Goal: Book appointment/travel/reservation

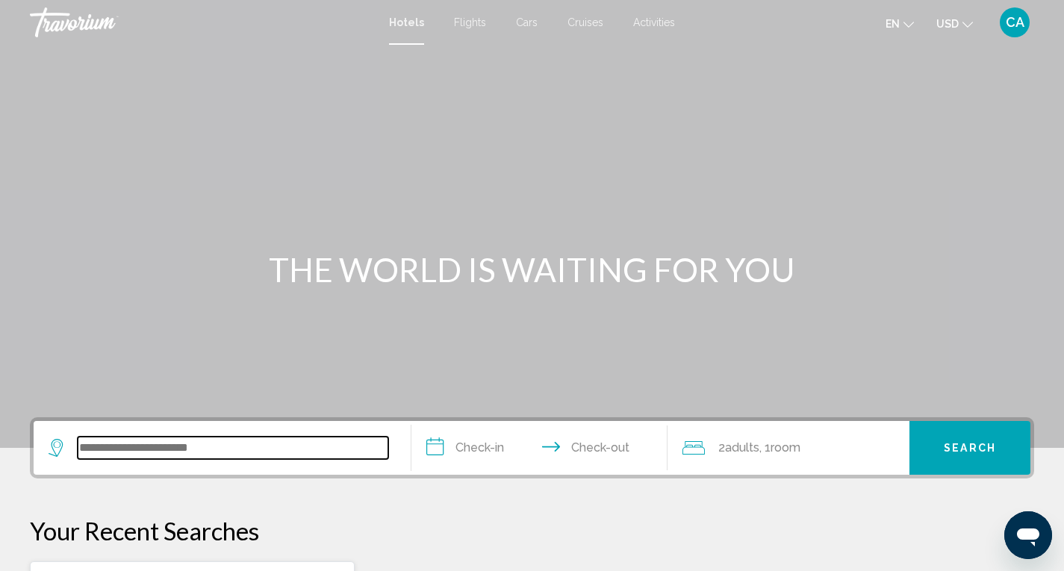
click at [149, 458] on input "Search widget" at bounding box center [233, 448] width 311 height 22
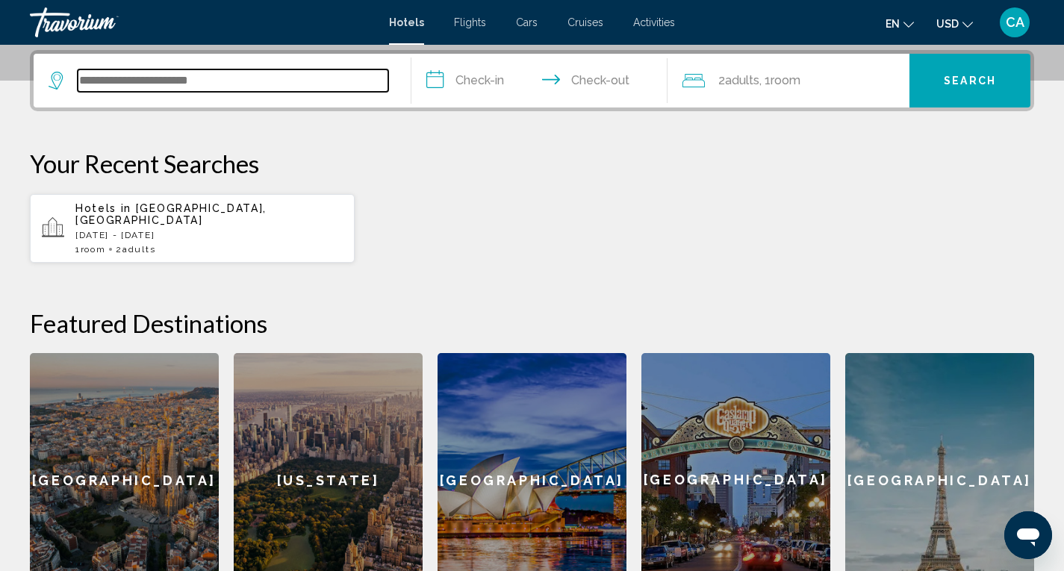
scroll to position [369, 0]
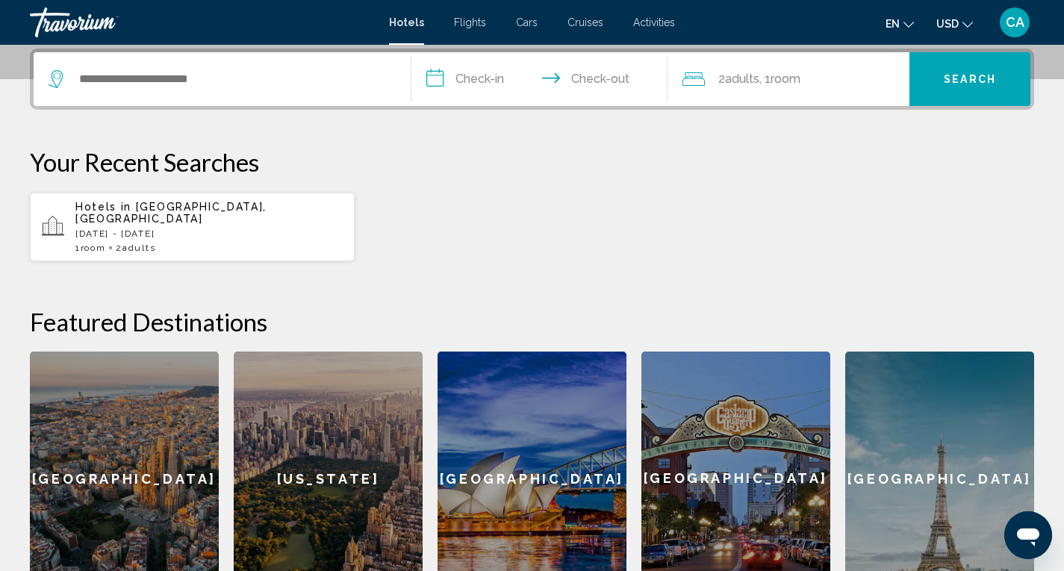
click at [149, 458] on div "[GEOGRAPHIC_DATA]" at bounding box center [124, 479] width 189 height 254
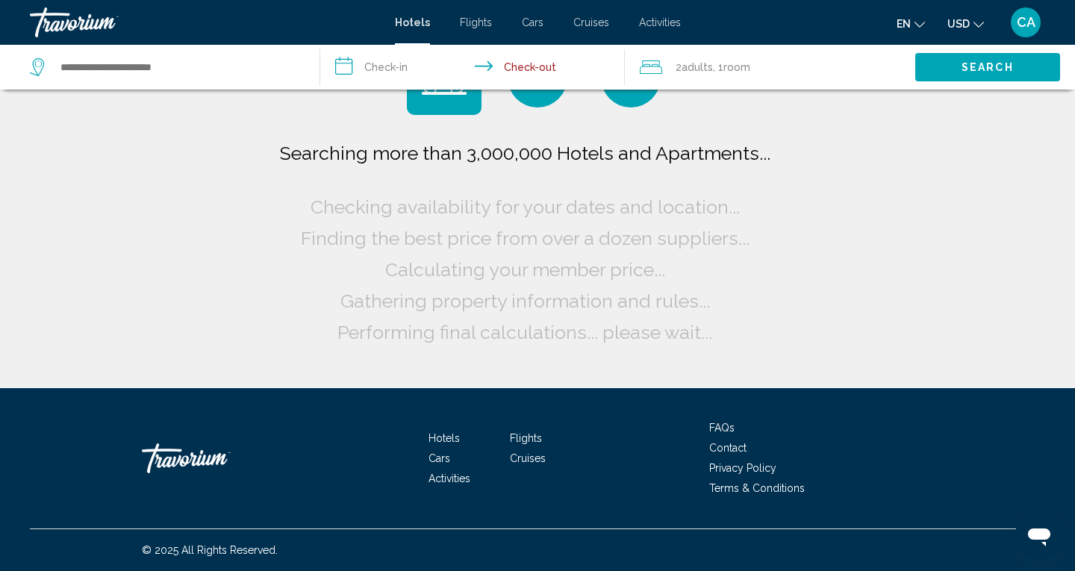
click at [149, 458] on div "Travorium" at bounding box center [216, 458] width 149 height 45
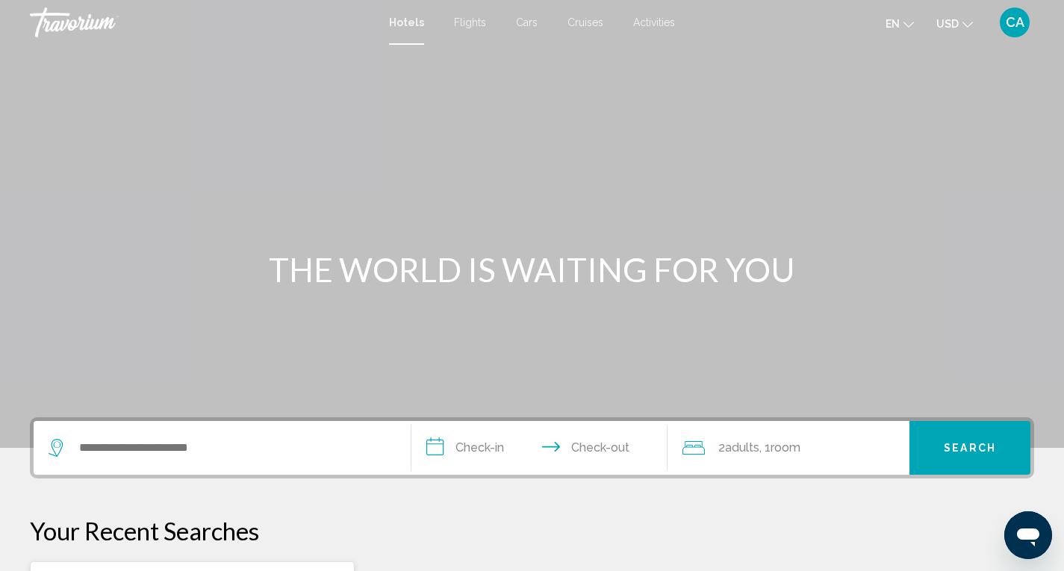
click at [149, 458] on input "Search widget" at bounding box center [233, 448] width 311 height 22
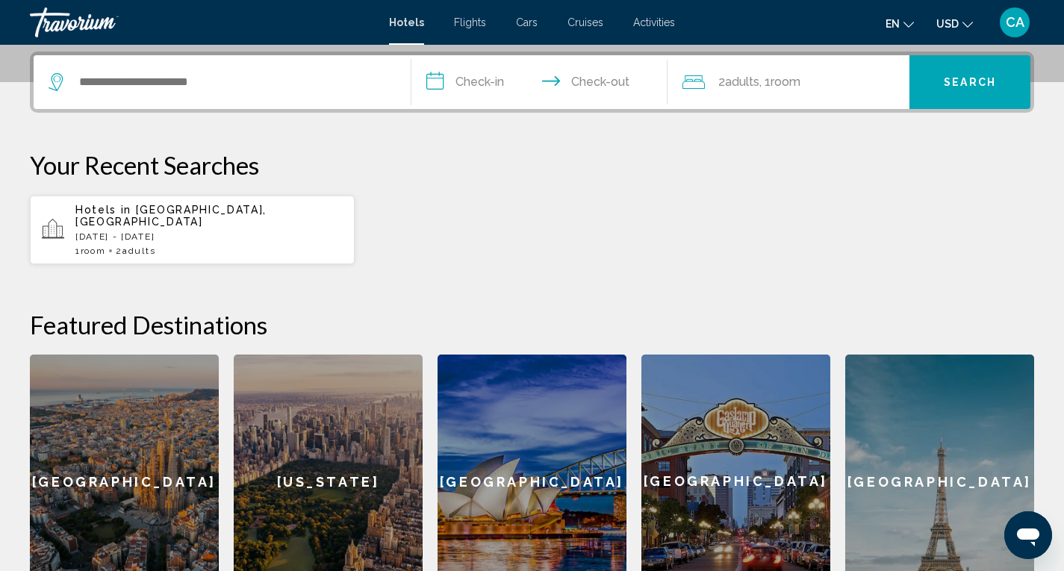
scroll to position [369, 0]
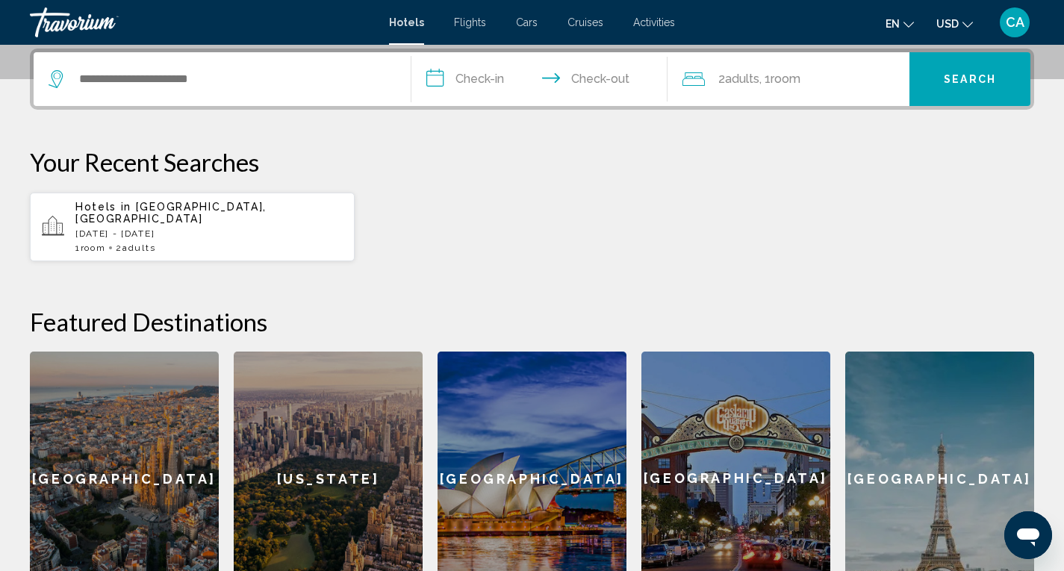
click at [198, 85] on input "Search widget" at bounding box center [233, 79] width 311 height 22
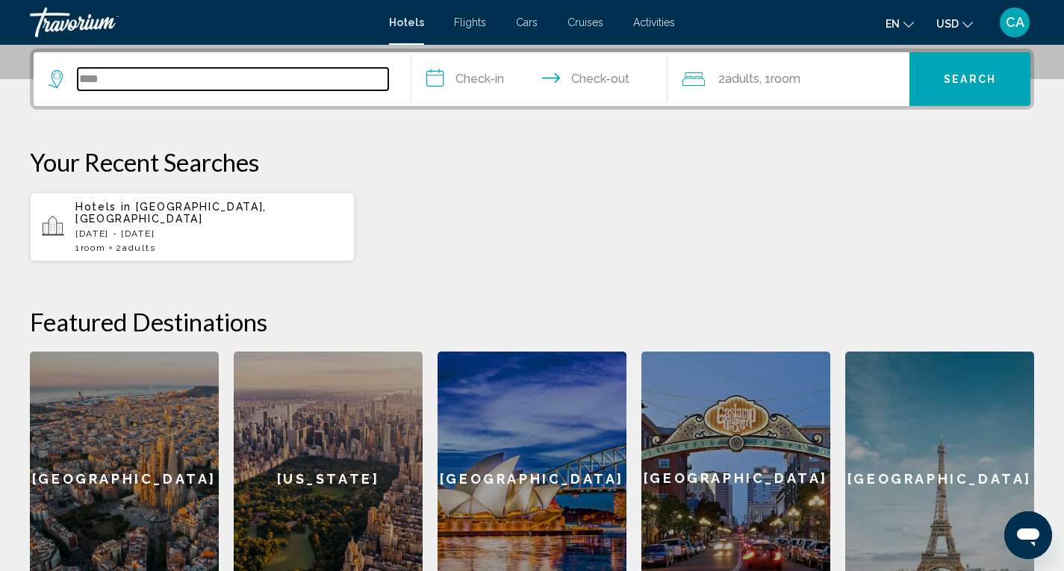
click at [165, 72] on input "****" at bounding box center [233, 79] width 311 height 22
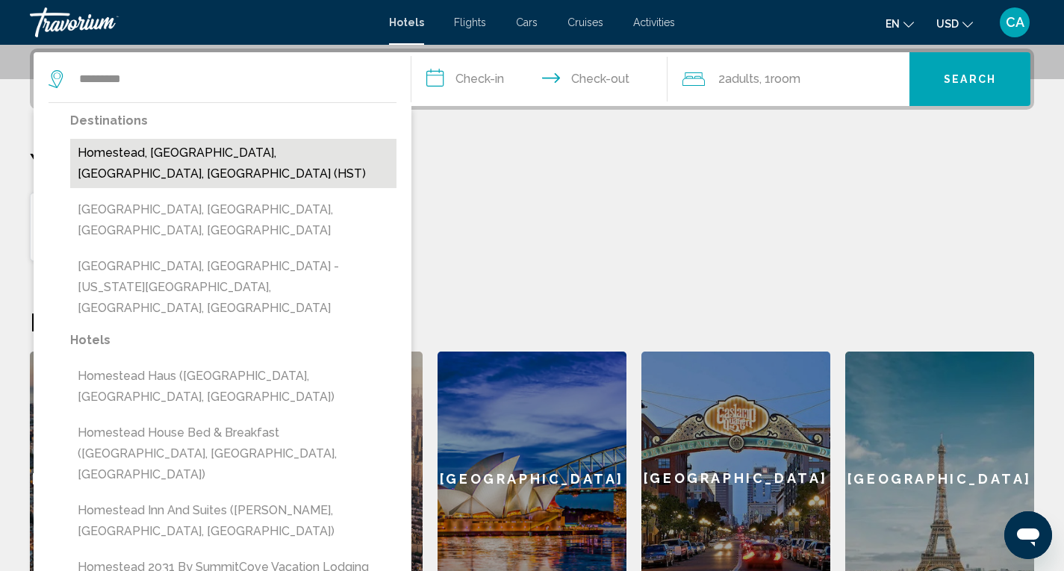
click at [208, 155] on button "Homestead, Miami, FL, United States (HST)" at bounding box center [233, 163] width 326 height 49
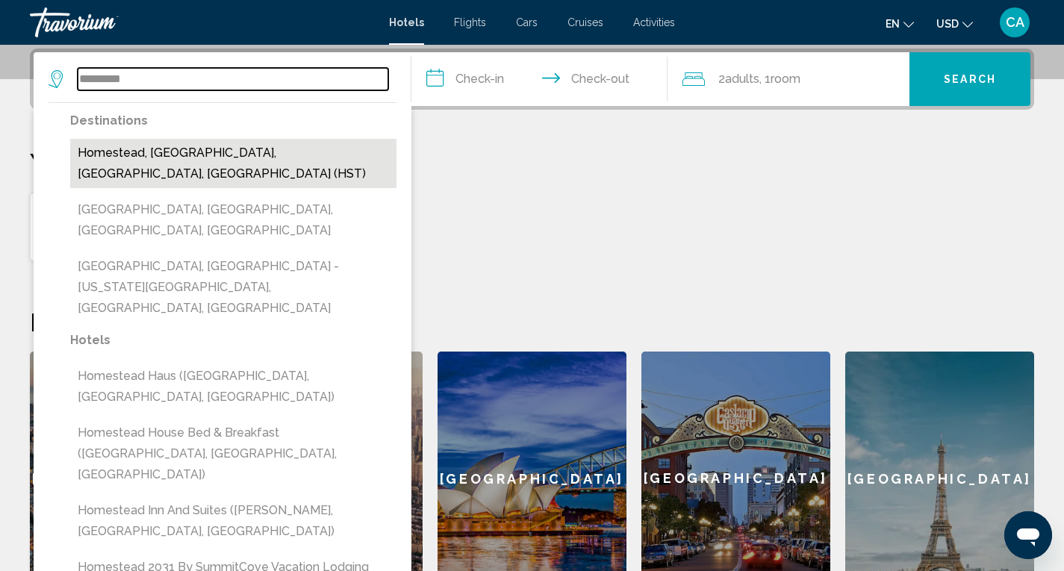
type input "**********"
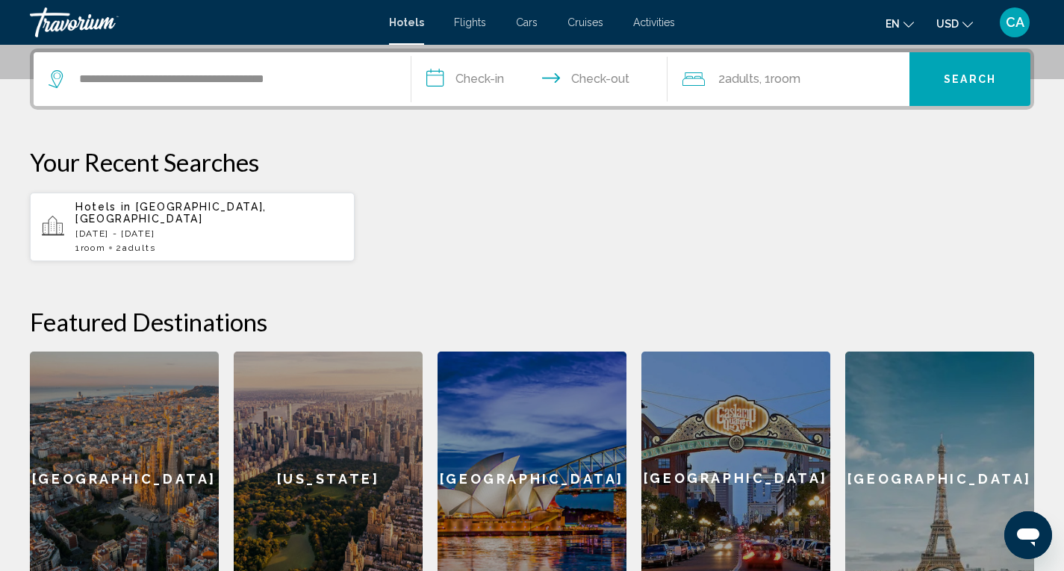
click at [489, 74] on input "**********" at bounding box center [543, 81] width 263 height 58
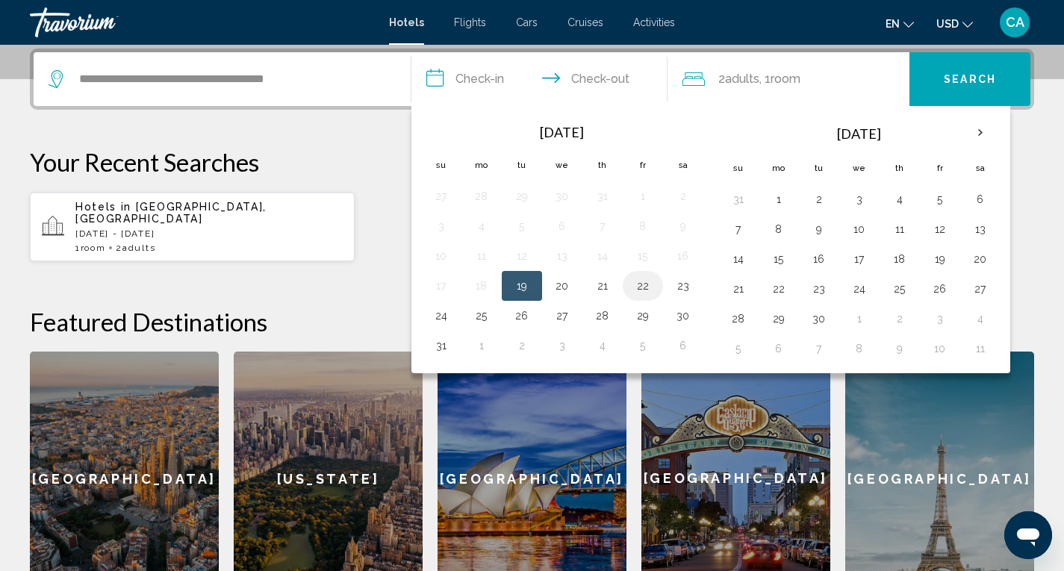
click at [646, 285] on button "22" at bounding box center [643, 286] width 24 height 21
click at [440, 315] on button "24" at bounding box center [441, 315] width 24 height 21
type input "**********"
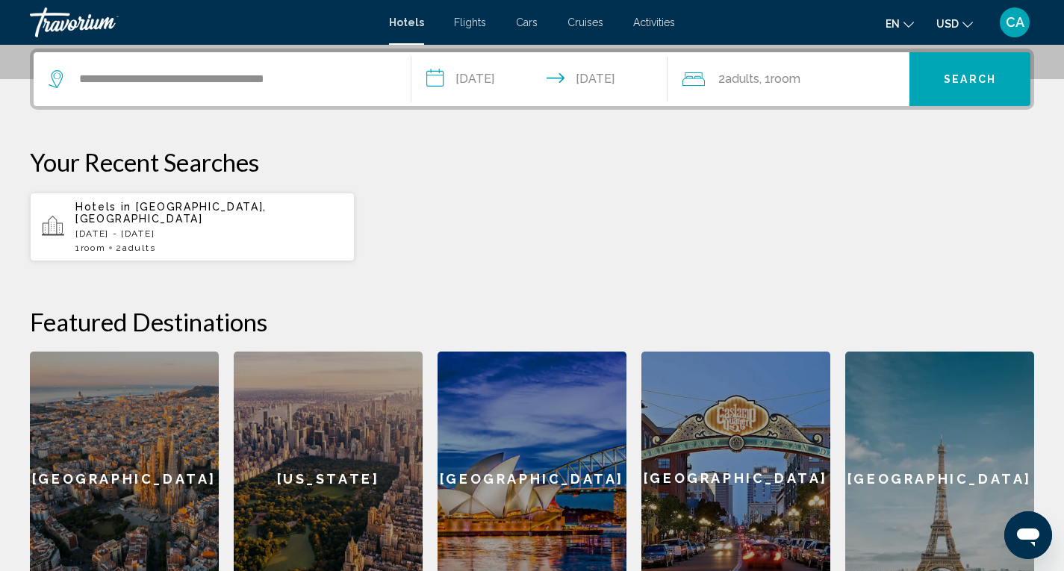
click at [976, 78] on span "Search" at bounding box center [970, 80] width 52 height 12
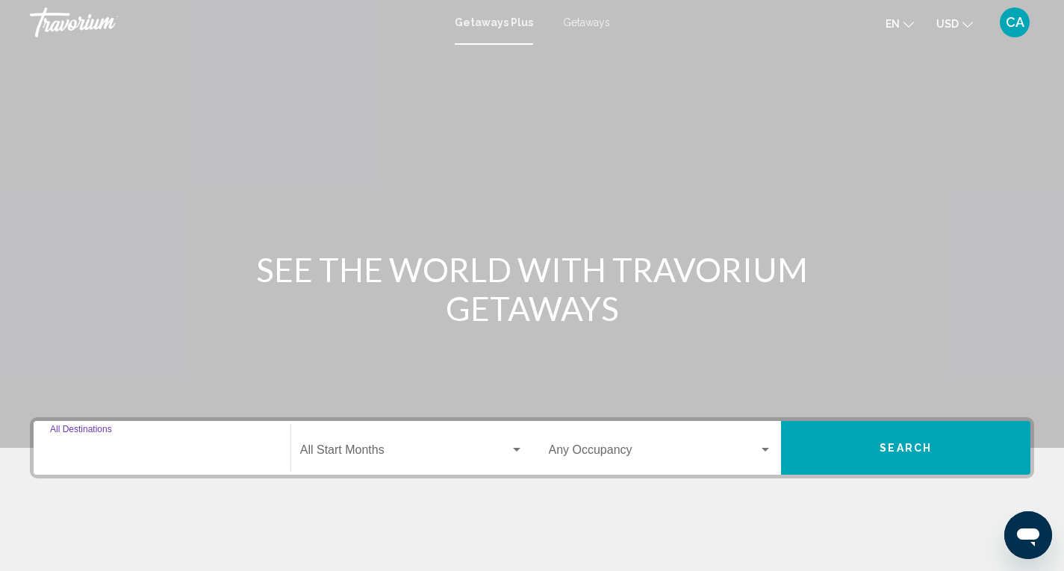
click at [158, 450] on input "Destination All Destinations" at bounding box center [162, 453] width 224 height 13
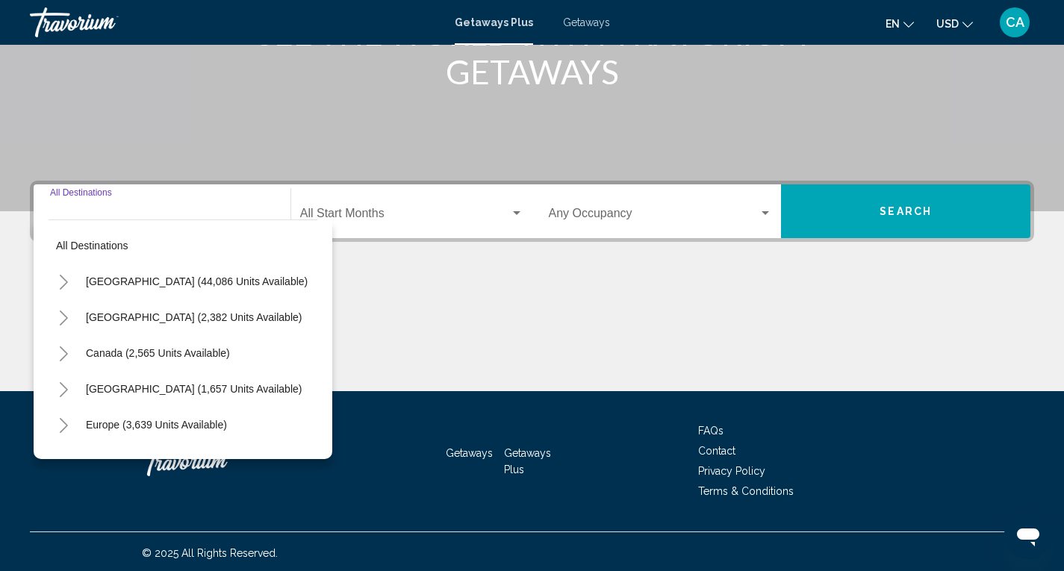
scroll to position [240, 0]
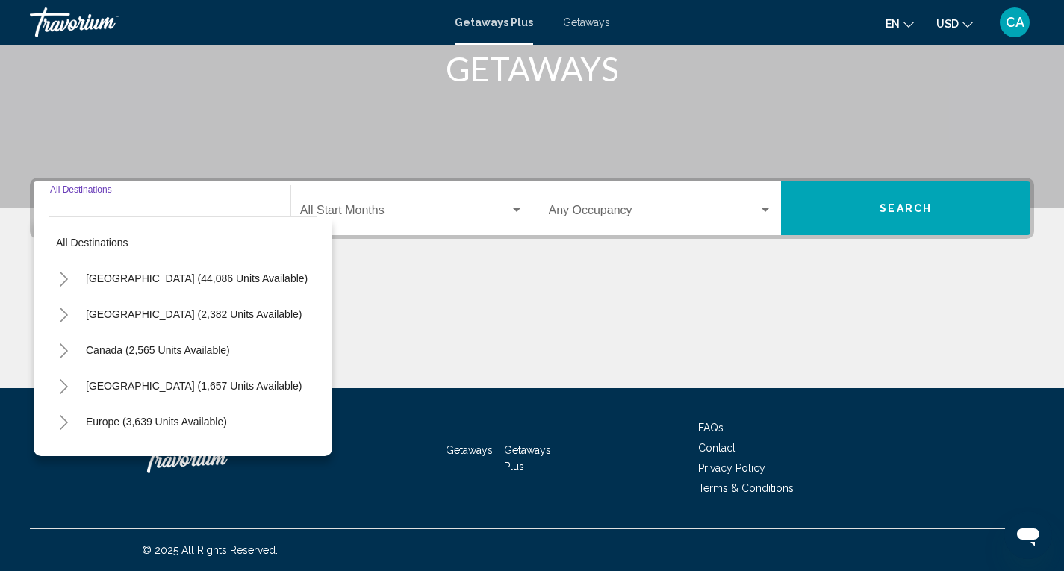
click at [194, 491] on div "Getaways Getaways Plus FAQs Contact Privacy Policy Terms & Conditions" at bounding box center [532, 458] width 1005 height 140
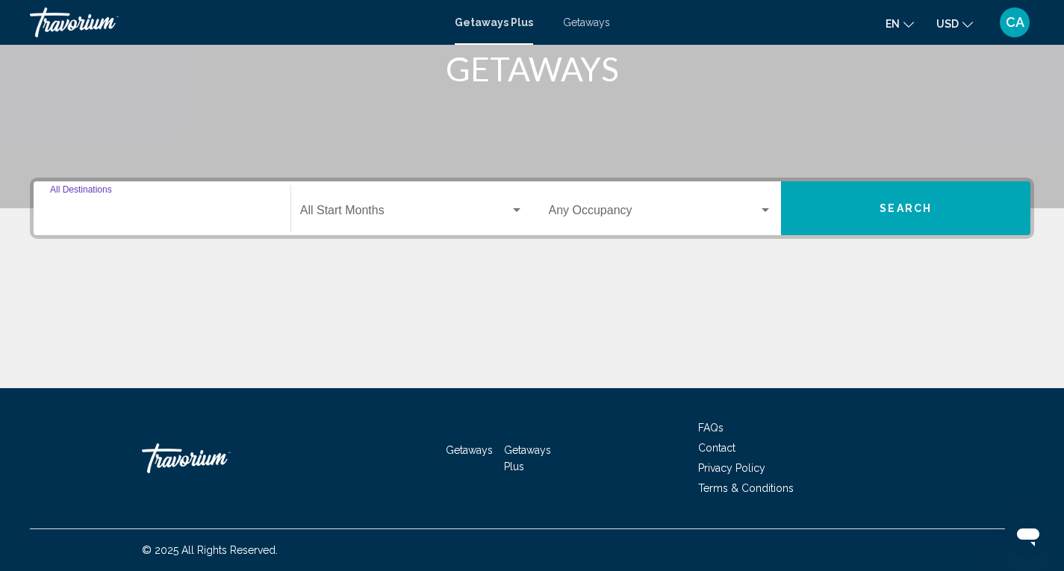
click at [164, 213] on input "Destination All Destinations" at bounding box center [162, 213] width 224 height 13
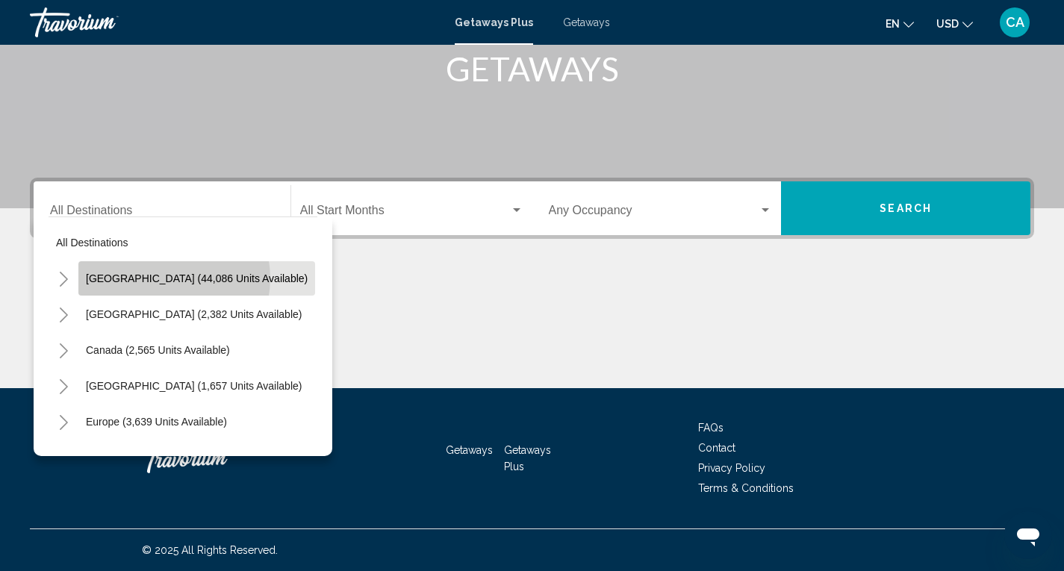
click at [162, 279] on span "[GEOGRAPHIC_DATA] (44,086 units available)" at bounding box center [197, 279] width 222 height 12
type input "**********"
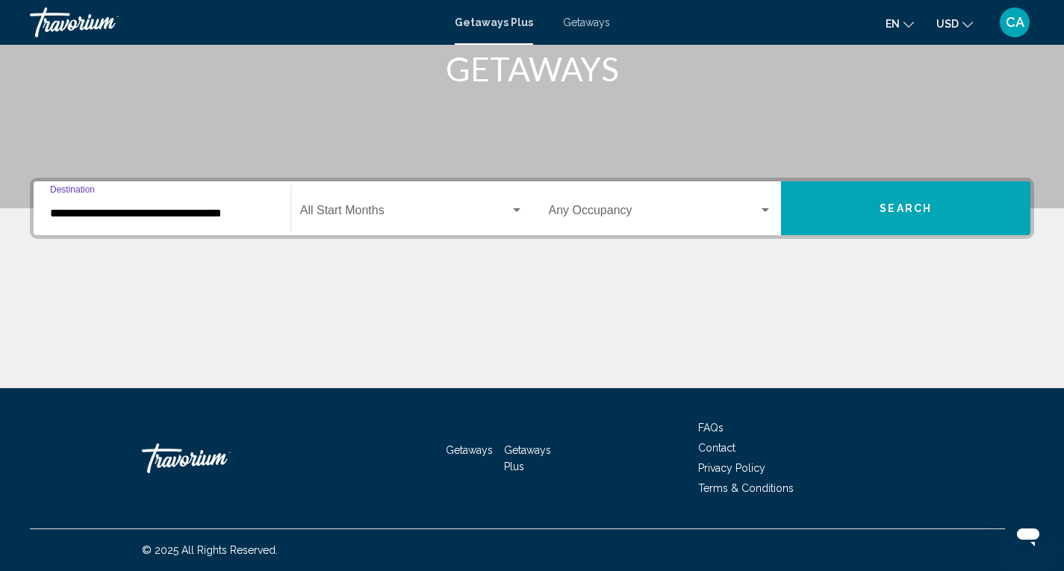
click at [51, 212] on input "**********" at bounding box center [162, 213] width 224 height 13
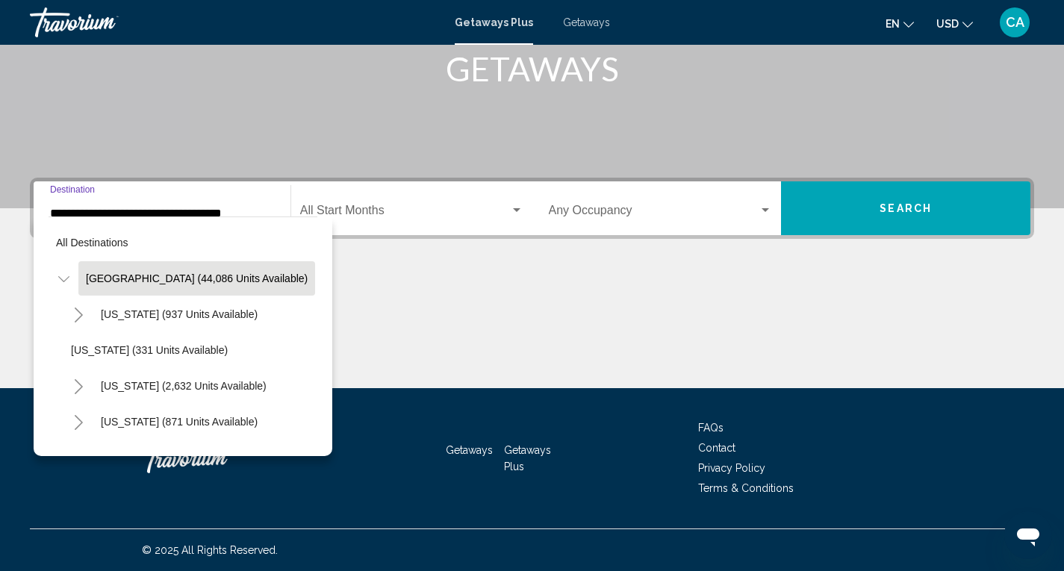
scroll to position [232, 0]
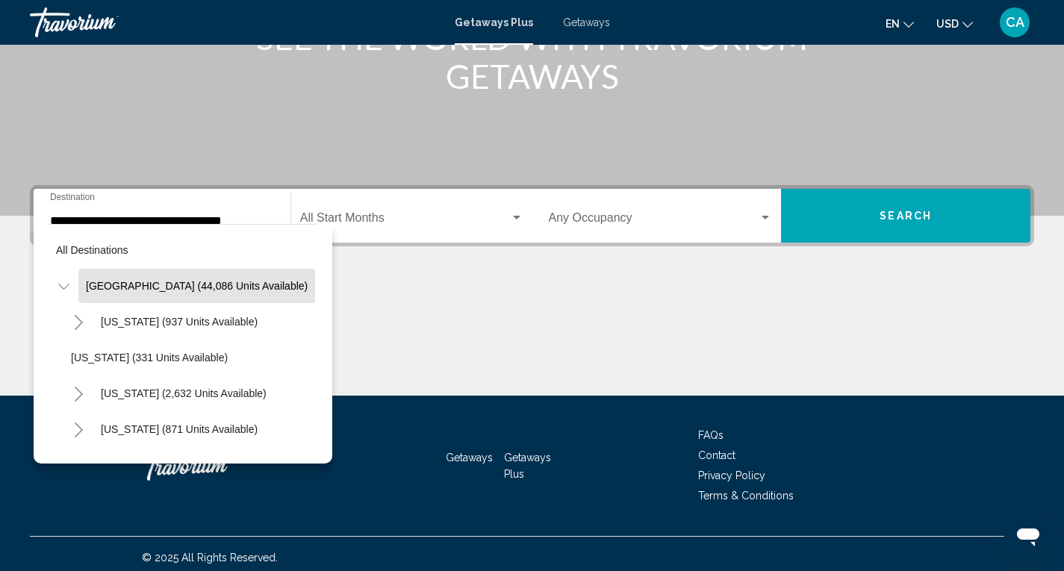
click at [404, 323] on div "Main content" at bounding box center [532, 340] width 1005 height 112
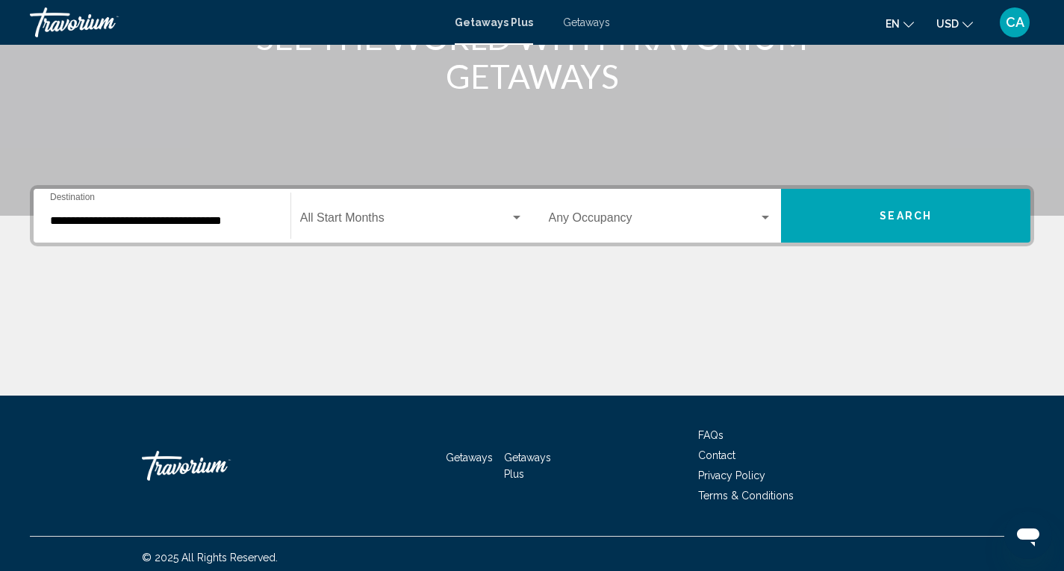
click at [515, 214] on div "Search widget" at bounding box center [516, 218] width 13 height 12
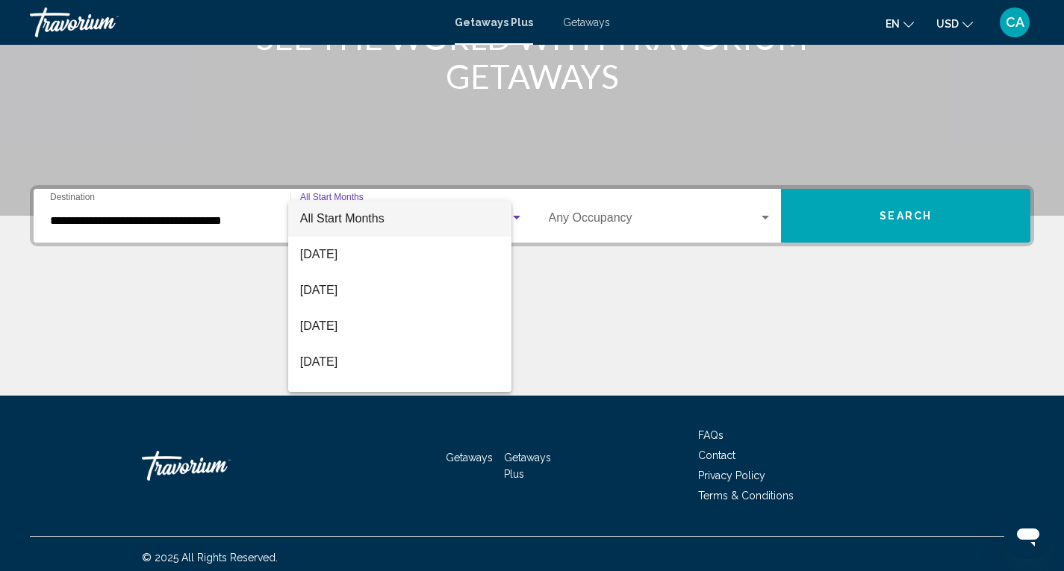
scroll to position [240, 0]
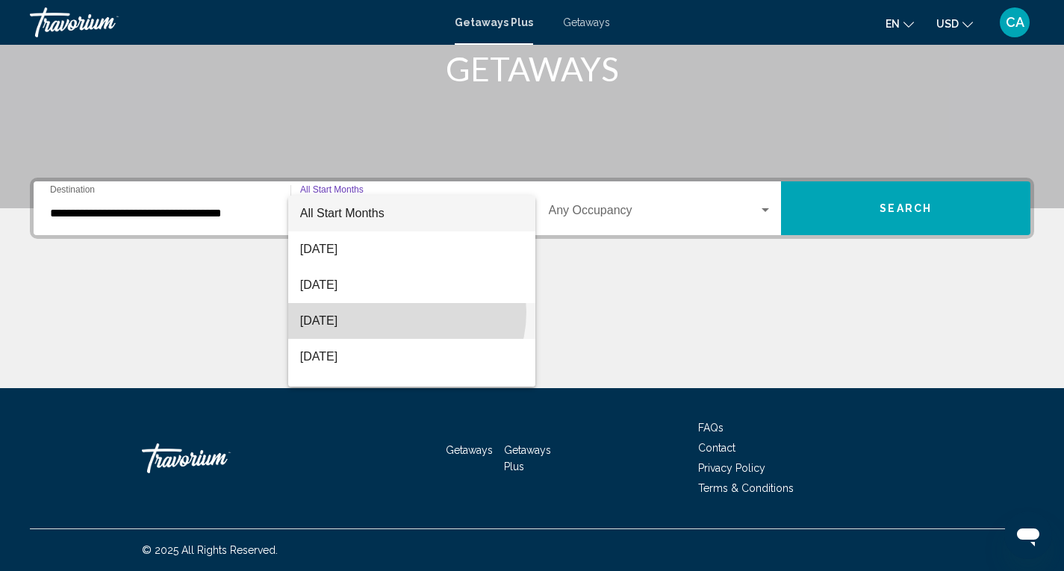
click at [399, 312] on span "[DATE]" at bounding box center [411, 321] width 223 height 36
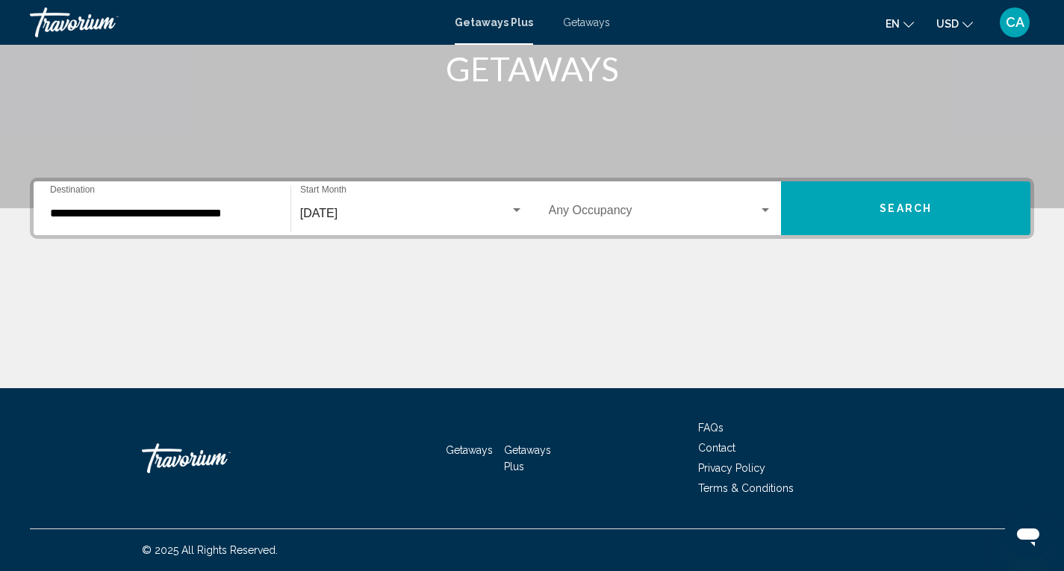
click at [521, 201] on div "[DATE] Start Month All Start Months" at bounding box center [411, 208] width 223 height 47
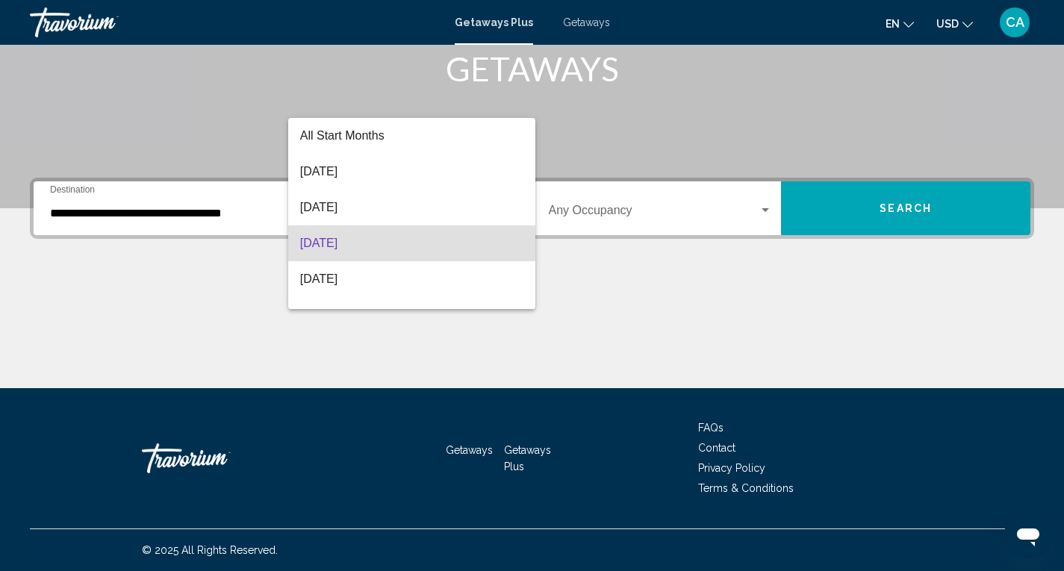
scroll to position [30, 0]
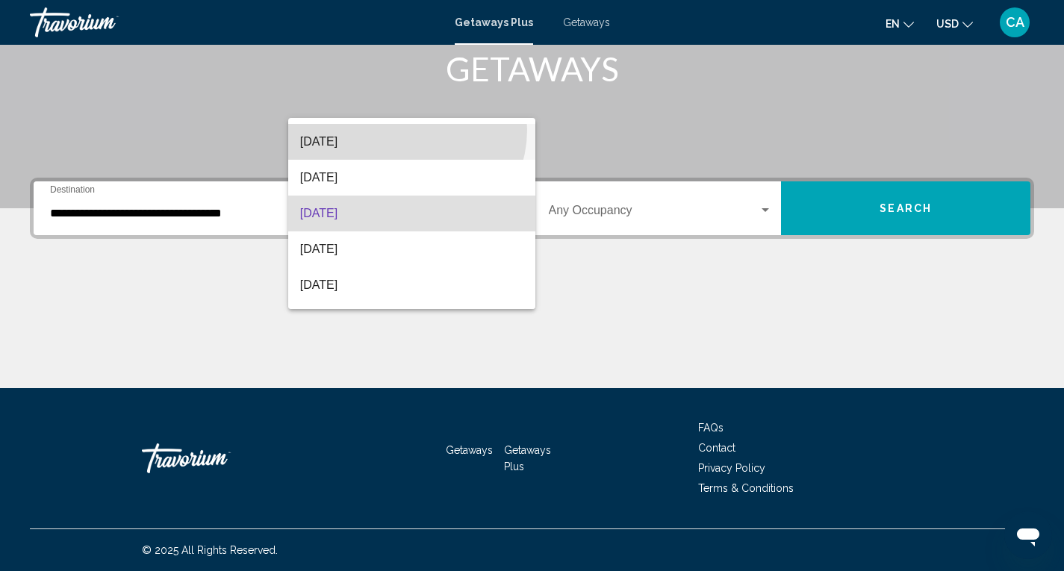
click at [406, 130] on span "[DATE]" at bounding box center [411, 142] width 223 height 36
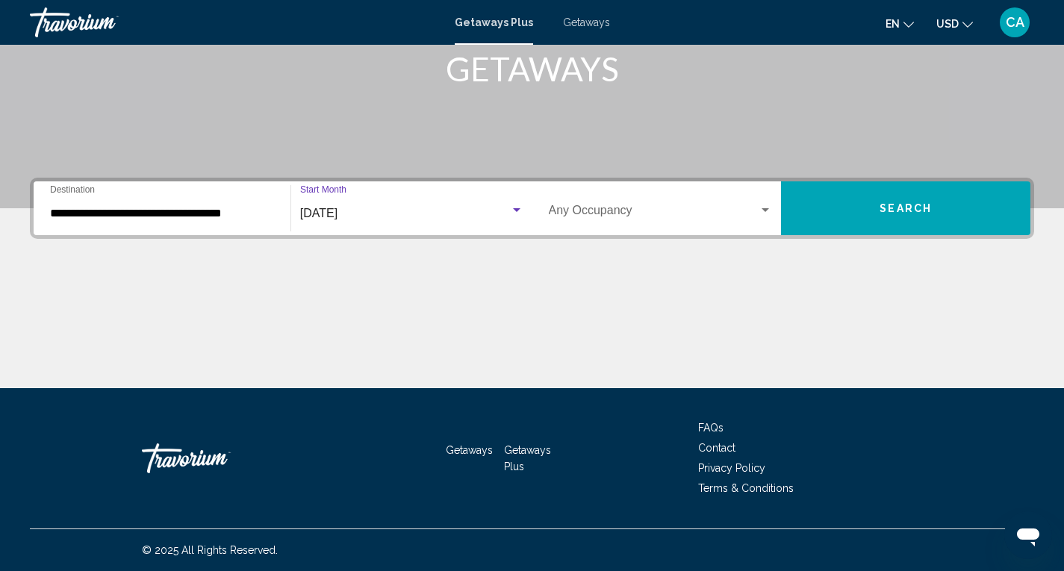
click at [884, 211] on span "Search" at bounding box center [906, 209] width 52 height 12
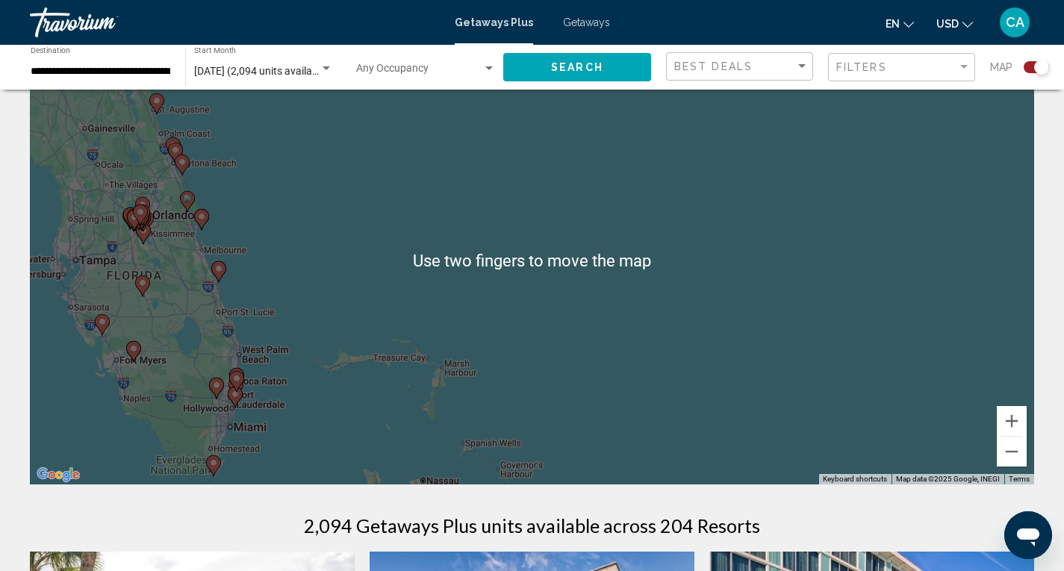
scroll to position [66, 0]
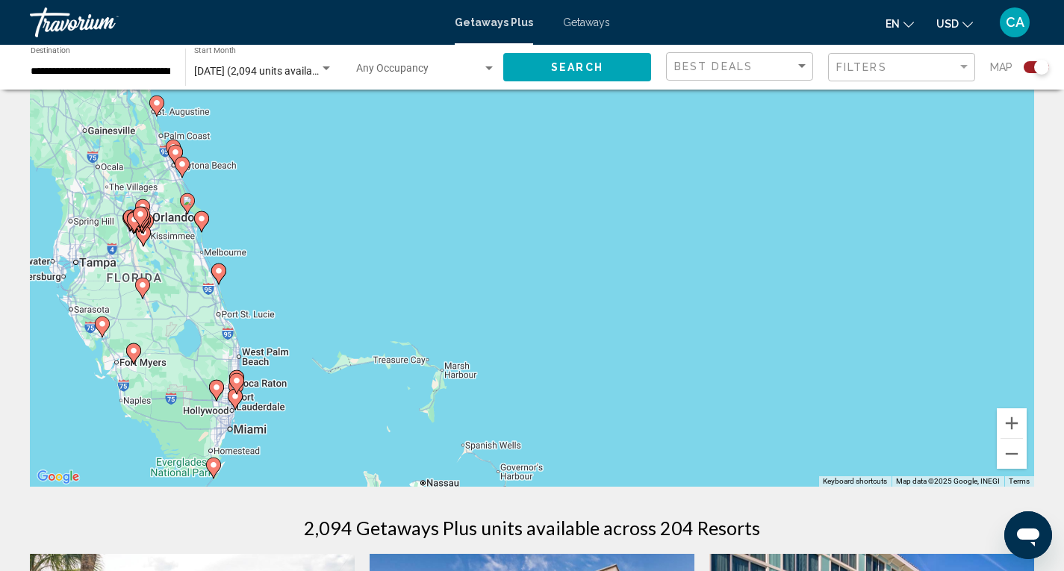
click at [356, 240] on div "To activate drag with keyboard, press Alt + Enter. Once in keyboard drag state,…" at bounding box center [532, 263] width 1005 height 448
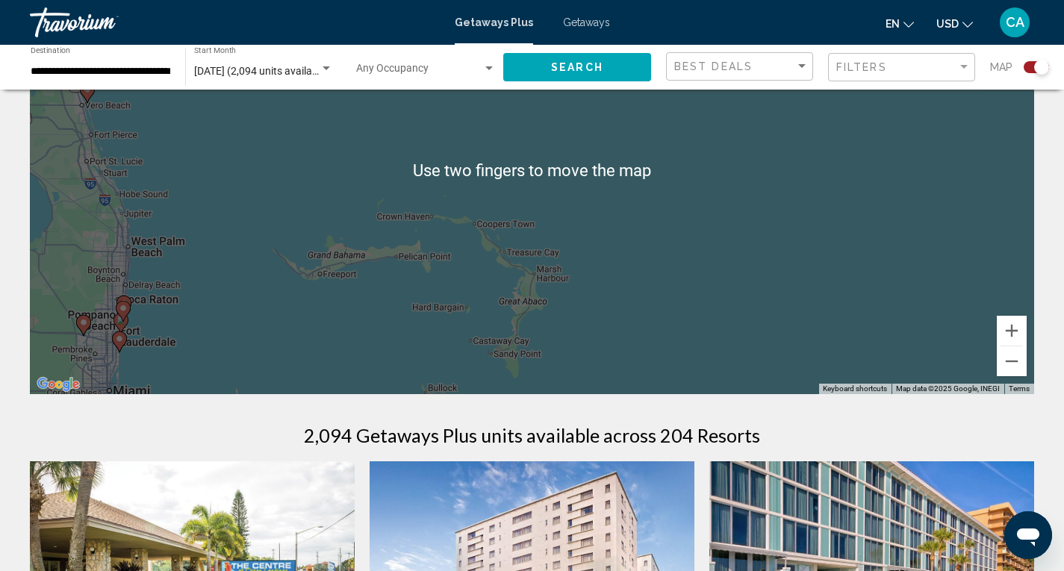
scroll to position [156, 0]
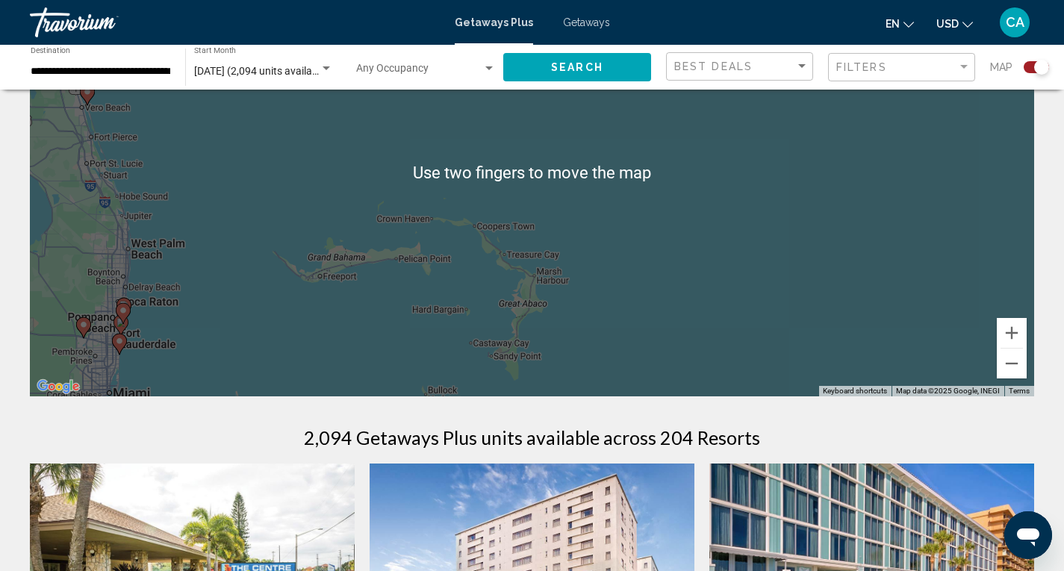
click at [264, 341] on div "To activate drag with keyboard, press Alt + Enter. Once in keyboard drag state,…" at bounding box center [532, 172] width 1005 height 448
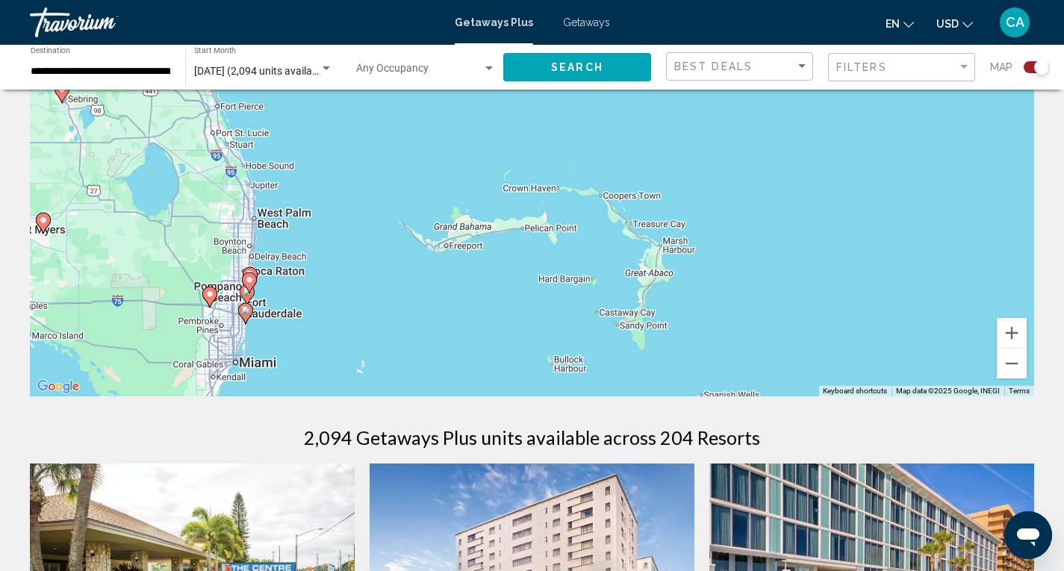
click at [239, 367] on div "To activate drag with keyboard, press Alt + Enter. Once in keyboard drag state,…" at bounding box center [532, 172] width 1005 height 448
click at [246, 312] on image "Main content" at bounding box center [245, 310] width 9 height 9
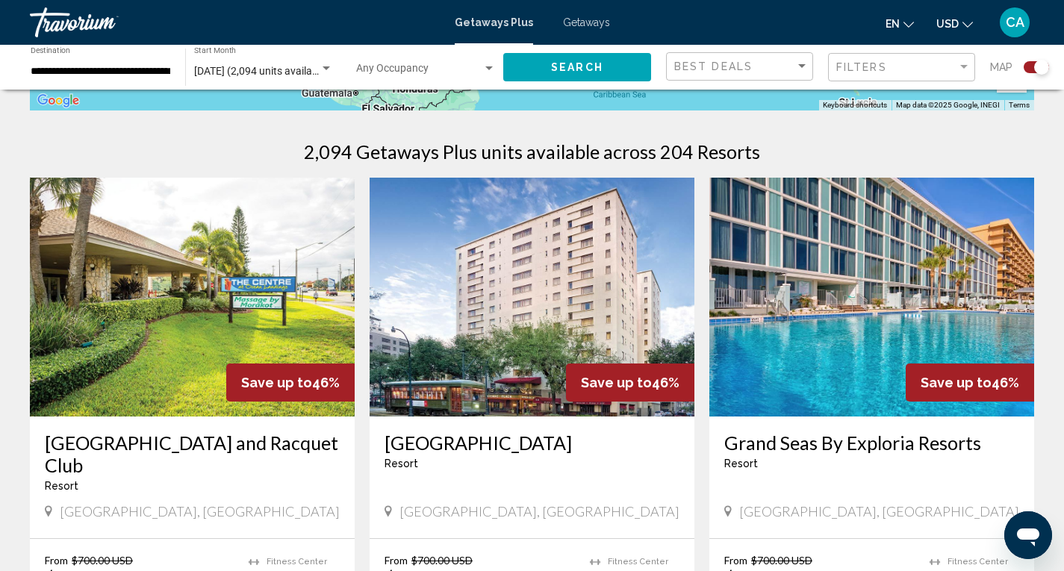
scroll to position [0, 0]
